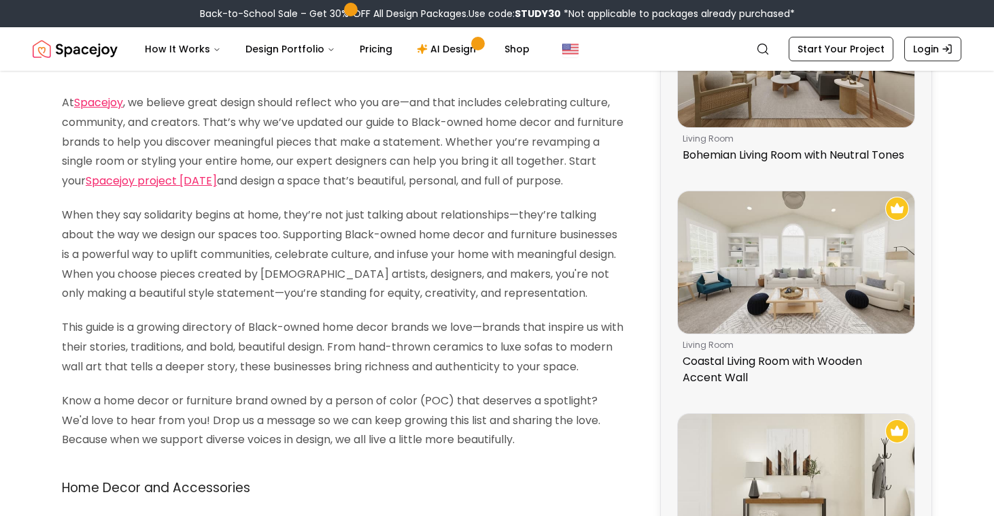
scroll to position [166, 0]
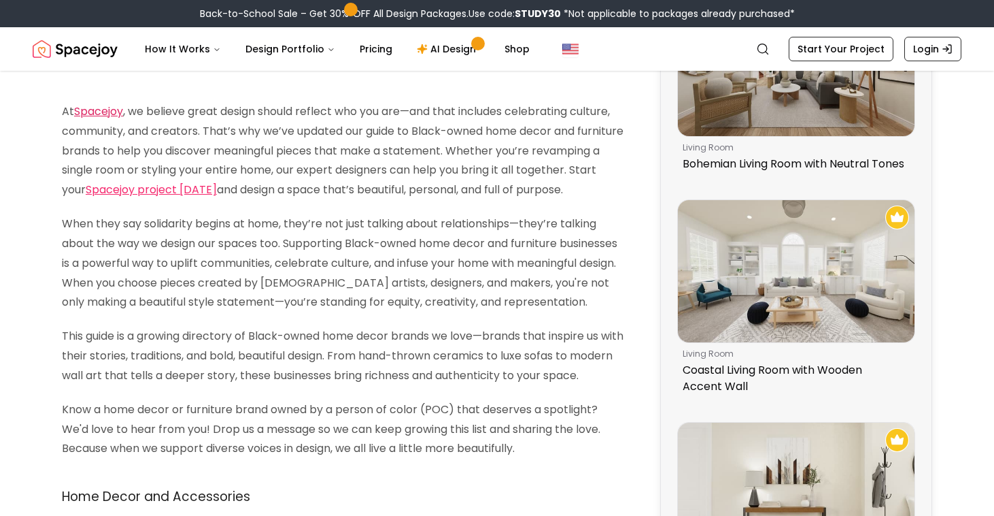
click at [97, 109] on link "Spacejoy" at bounding box center [98, 111] width 49 height 16
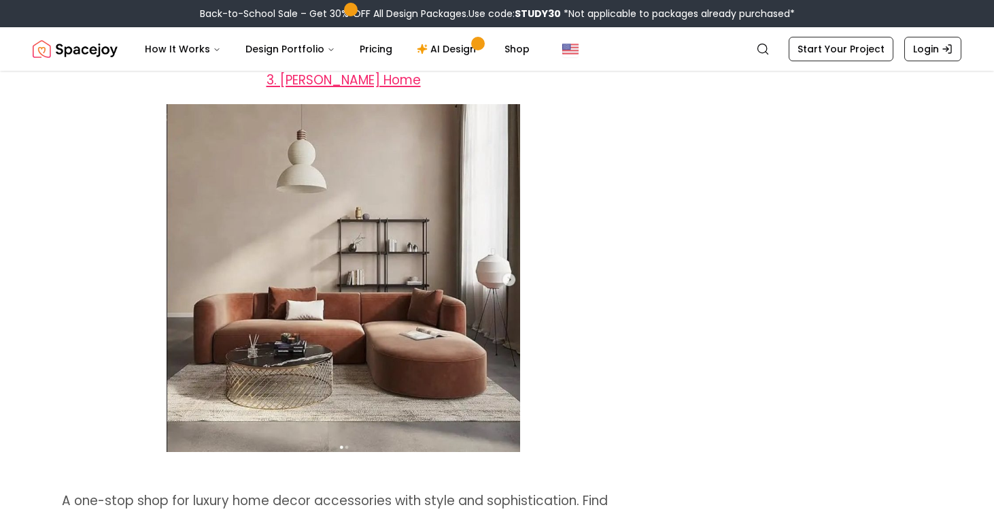
scroll to position [1903, 0]
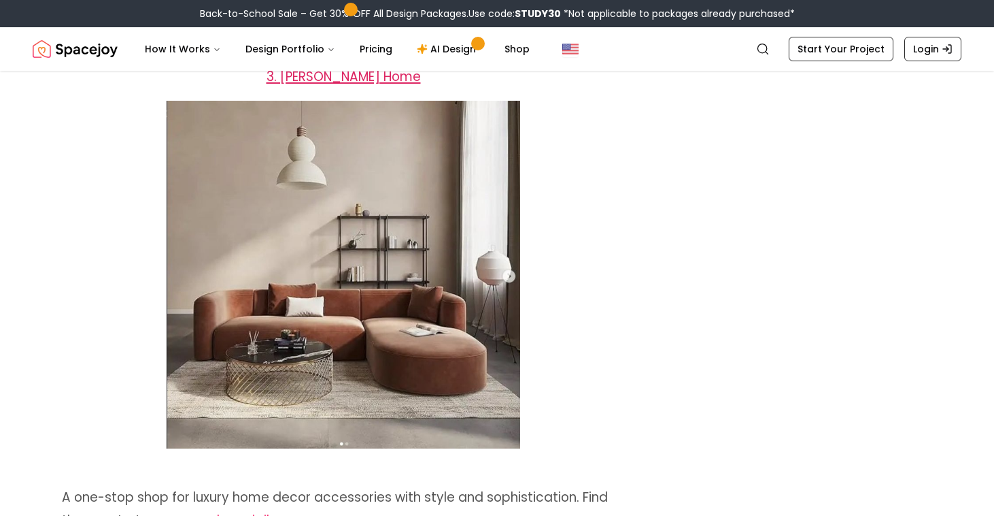
click at [360, 86] on span "3. Karen Jai Home" at bounding box center [344, 76] width 154 height 18
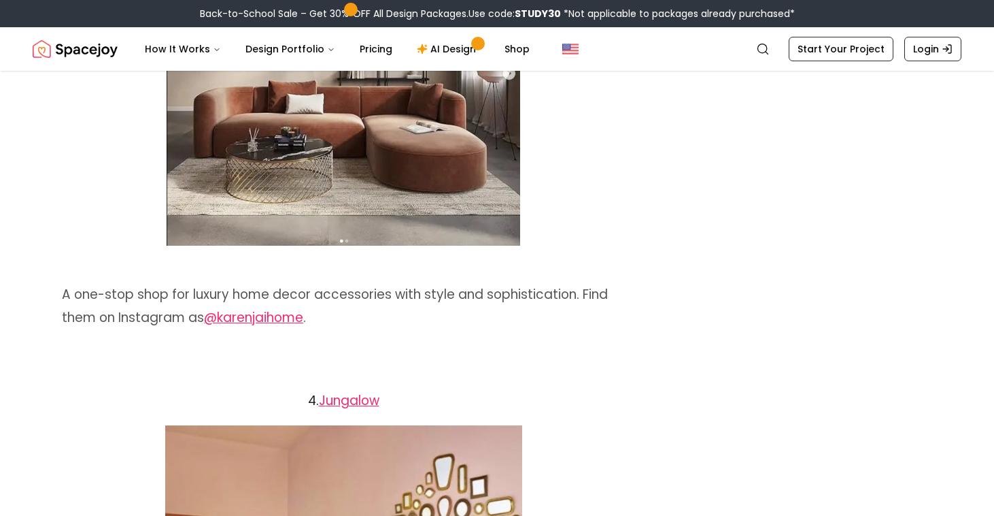
scroll to position [2107, 0]
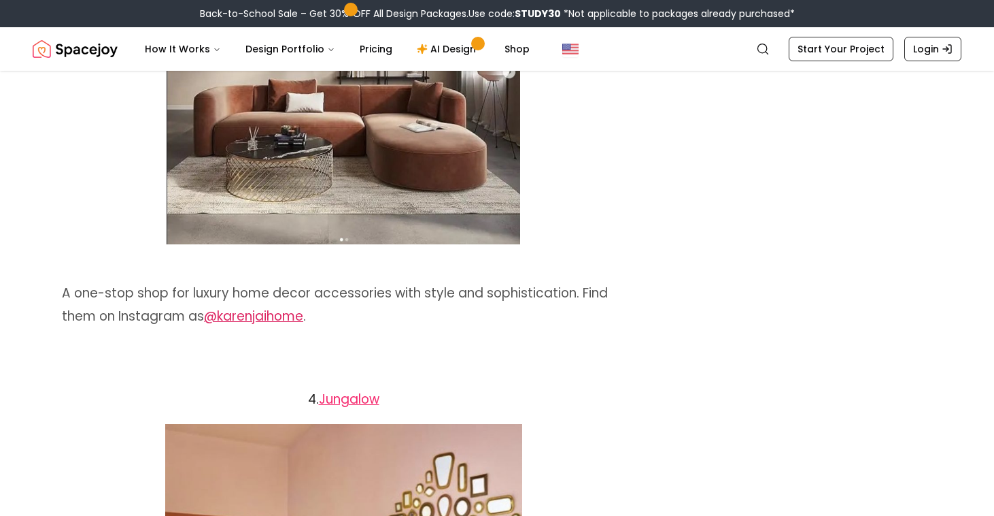
click at [251, 325] on link "@karenjaihome" at bounding box center [253, 316] width 99 height 18
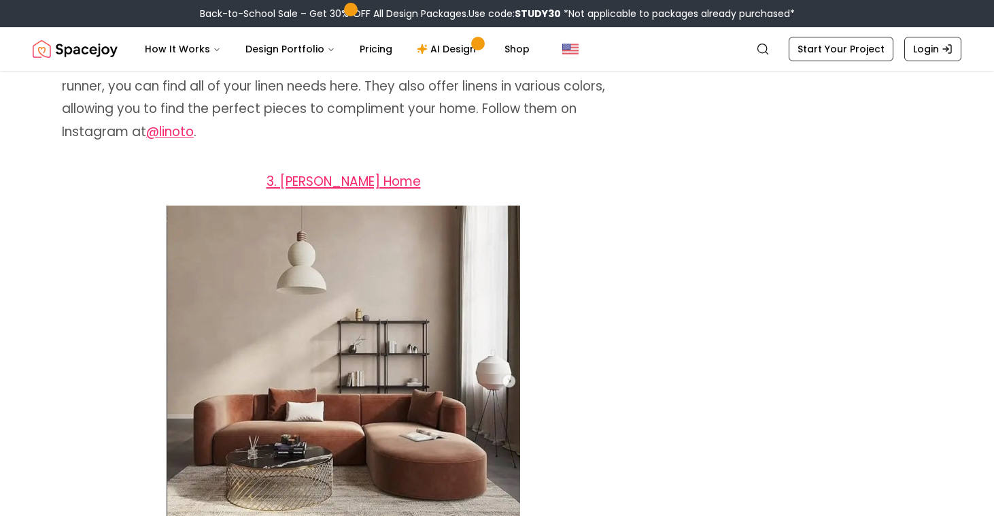
scroll to position [1796, 0]
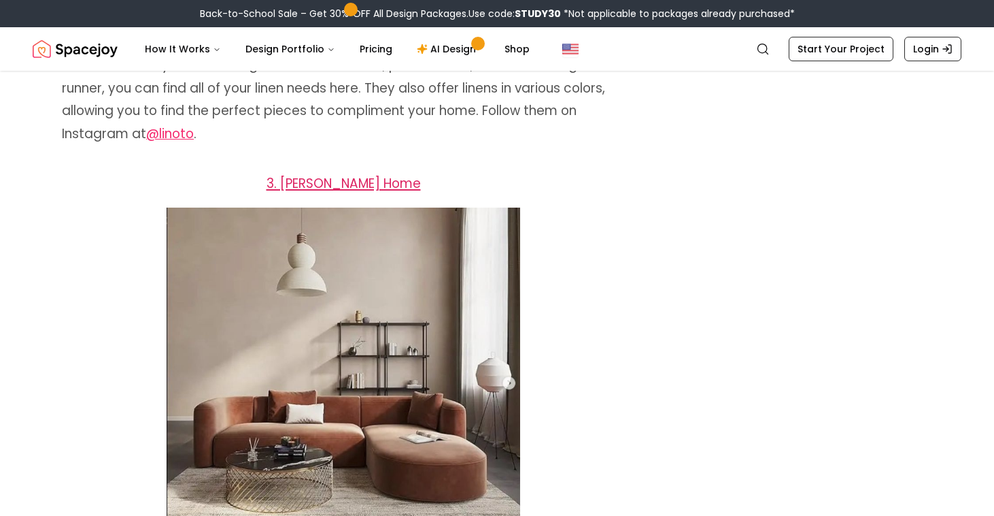
click at [345, 192] on span "3. Karen Jai Home" at bounding box center [344, 183] width 154 height 18
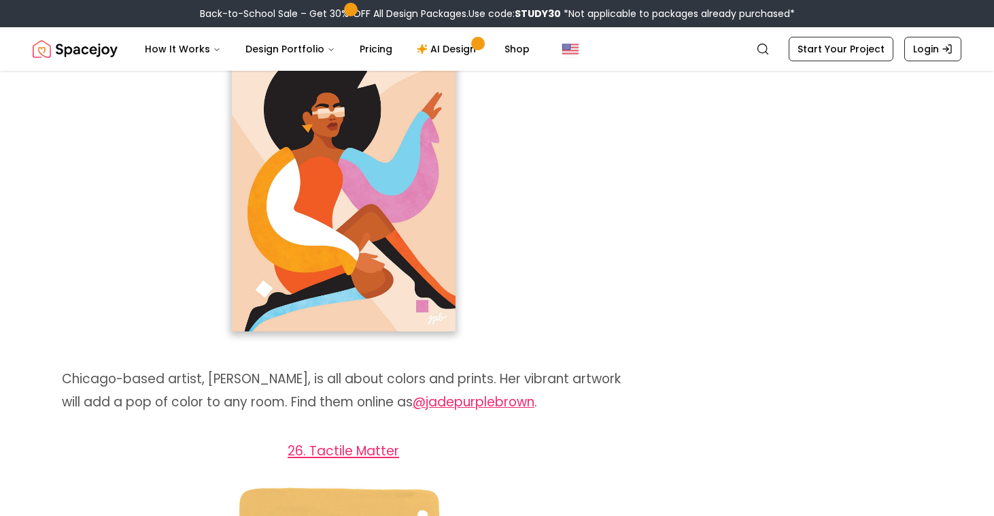
scroll to position [12809, 0]
click at [567, 292] on span at bounding box center [343, 188] width 563 height 328
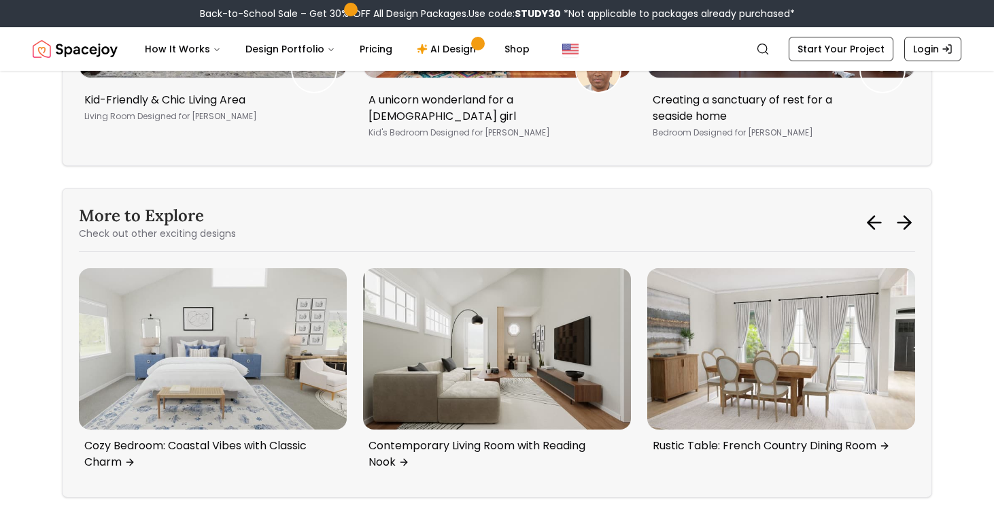
scroll to position [14368, 0]
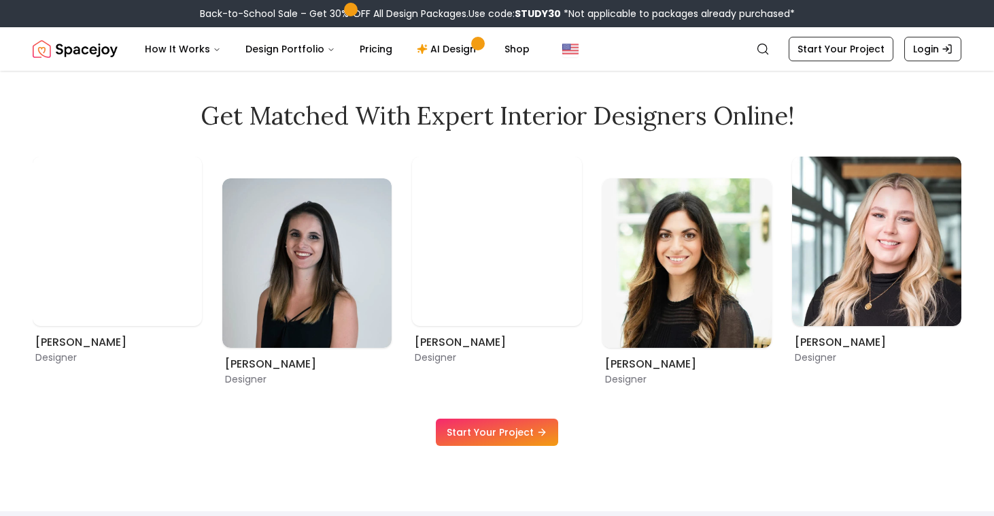
scroll to position [765, 0]
